Goal: Unclear

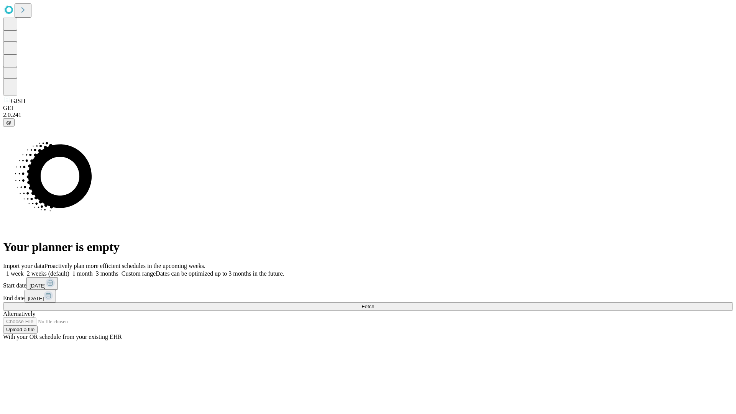
click at [374, 304] on span "Fetch" at bounding box center [367, 307] width 13 height 6
